Goal: Find contact information: Find contact information

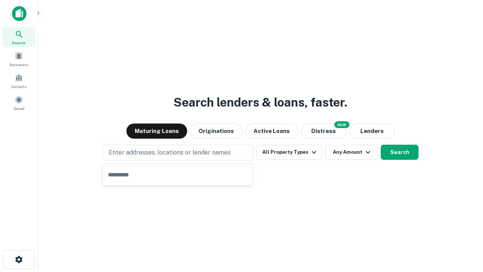
type input "**********"
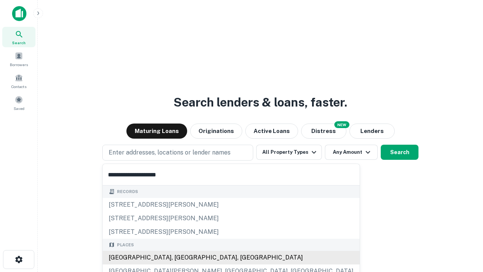
click at [180, 257] on div "[GEOGRAPHIC_DATA], [GEOGRAPHIC_DATA], [GEOGRAPHIC_DATA]" at bounding box center [231, 257] width 257 height 14
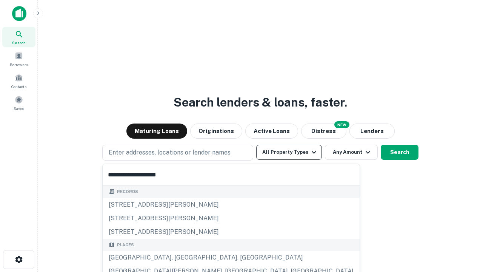
click at [289, 152] on button "All Property Types" at bounding box center [289, 151] width 66 height 15
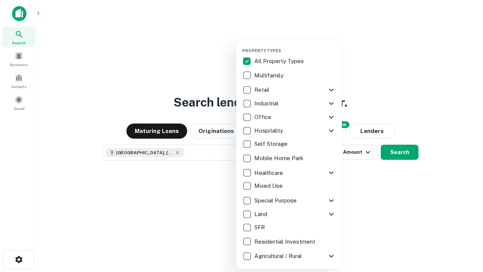
click at [295, 46] on button "button" at bounding box center [295, 46] width 106 height 0
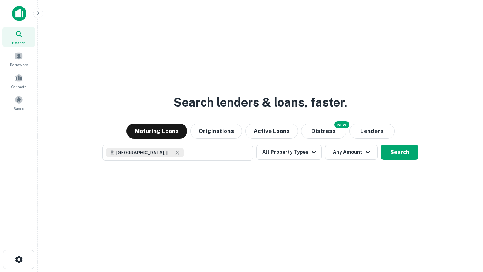
scroll to position [12, 0]
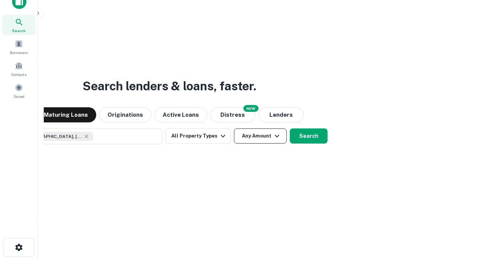
click at [234, 128] on button "Any Amount" at bounding box center [260, 135] width 53 height 15
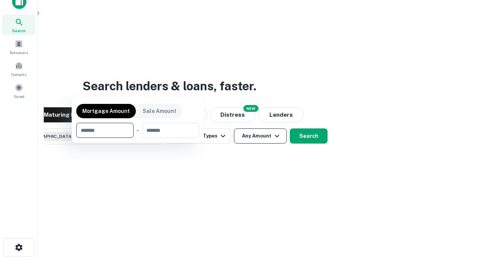
scroll to position [54, 213]
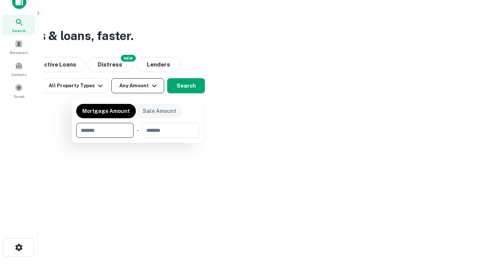
type input "*******"
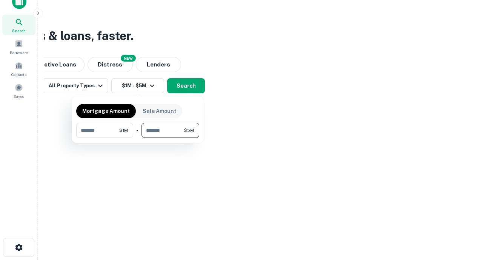
type input "*******"
click at [138, 138] on button "button" at bounding box center [137, 138] width 123 height 0
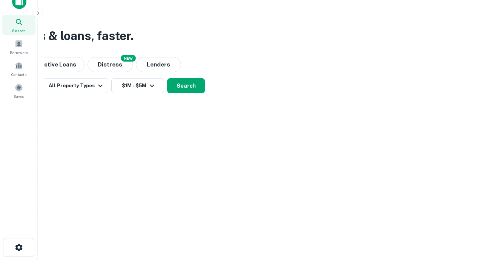
scroll to position [12, 0]
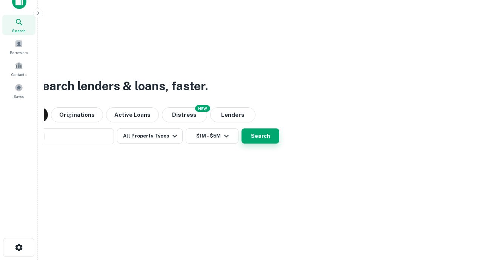
click at [241, 128] on button "Search" at bounding box center [260, 135] width 38 height 15
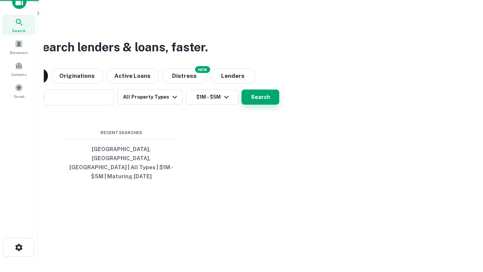
scroll to position [25, 213]
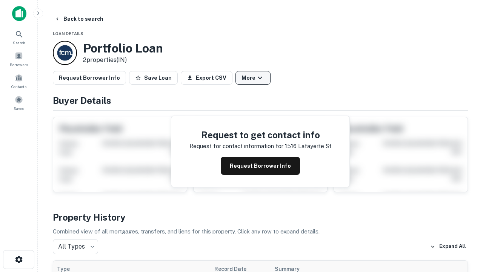
click at [253, 78] on button "More" at bounding box center [252, 78] width 35 height 14
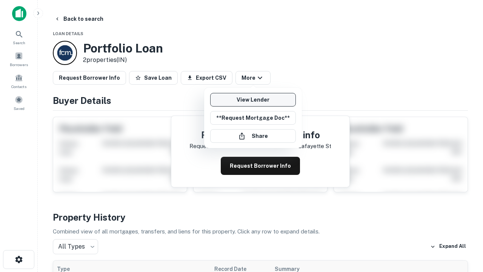
click at [253, 100] on link "View Lender" at bounding box center [253, 100] width 86 height 14
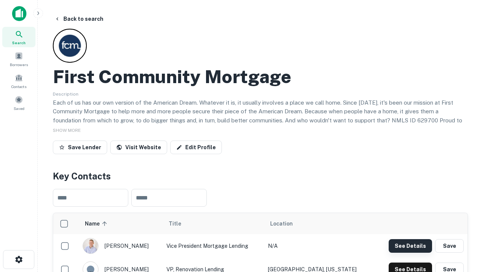
click at [410, 245] on button "See Details" at bounding box center [409, 246] width 43 height 14
click at [18, 259] on icon "button" at bounding box center [18, 259] width 9 height 9
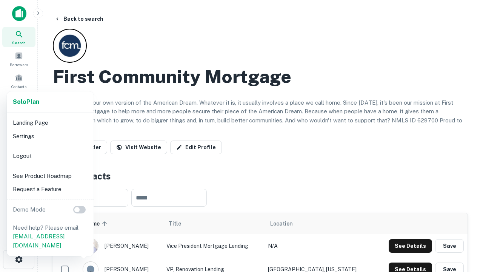
click at [50, 155] on li "Logout" at bounding box center [50, 156] width 81 height 14
